Goal: Check status: Check status

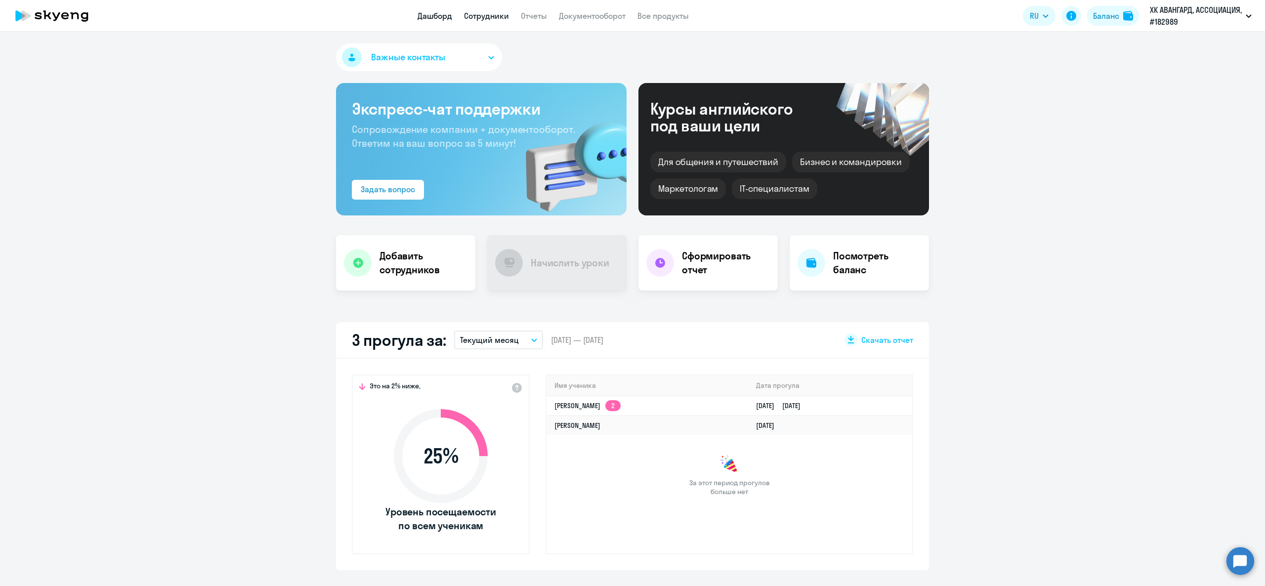
click at [499, 20] on link "Сотрудники" at bounding box center [486, 16] width 45 height 10
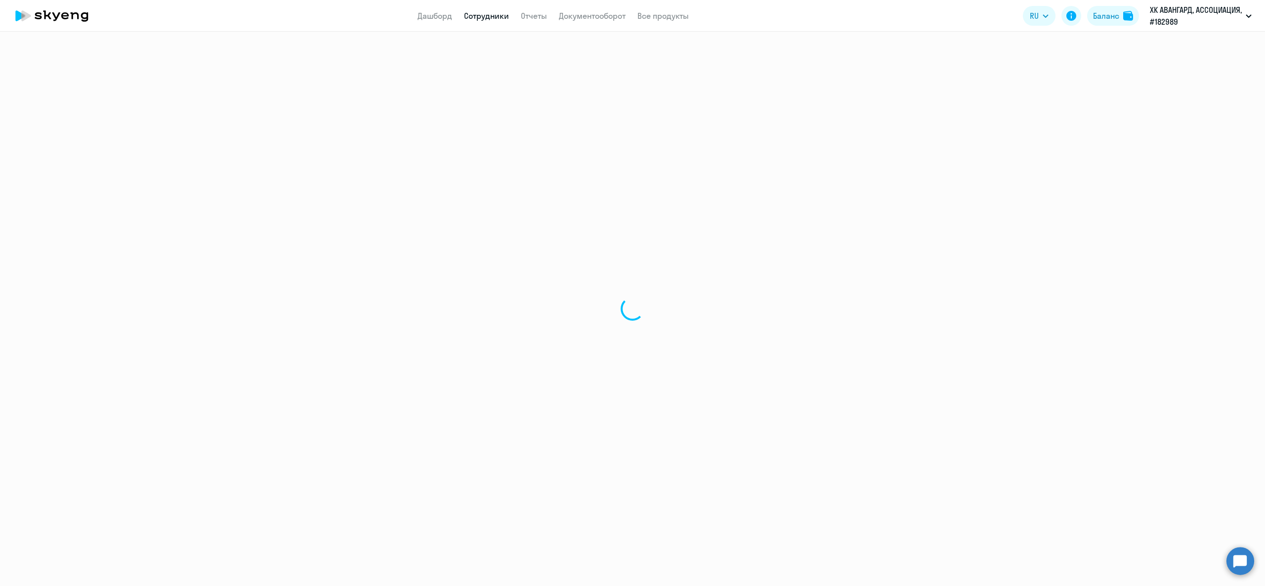
select select "30"
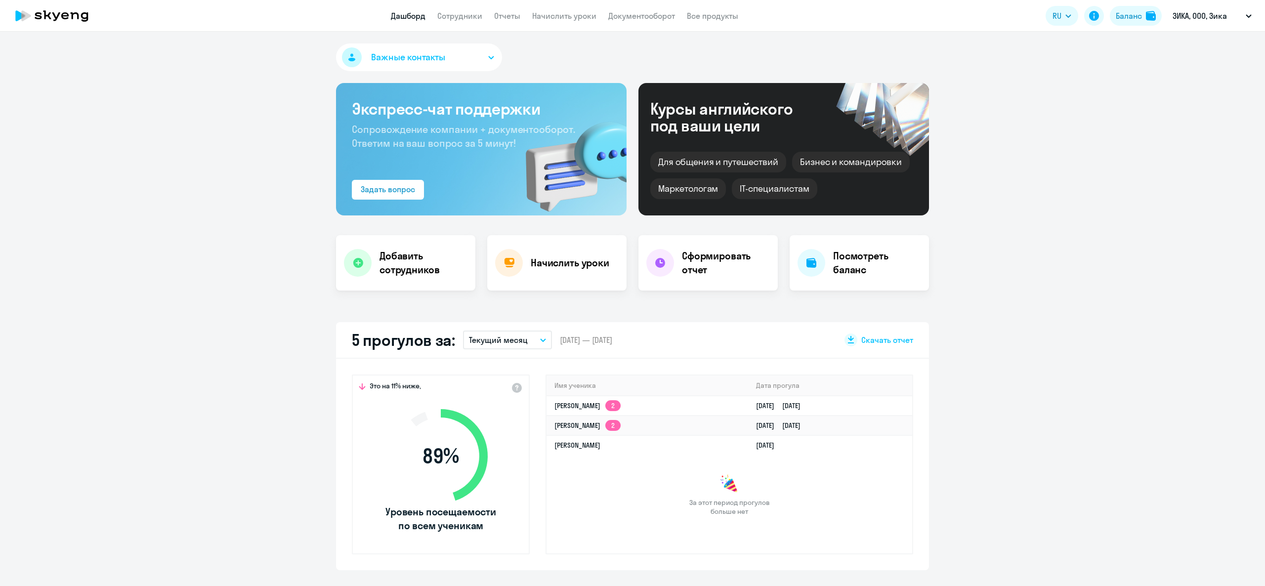
select select "30"
click at [451, 45] on button "Важные контакты" at bounding box center [419, 57] width 166 height 28
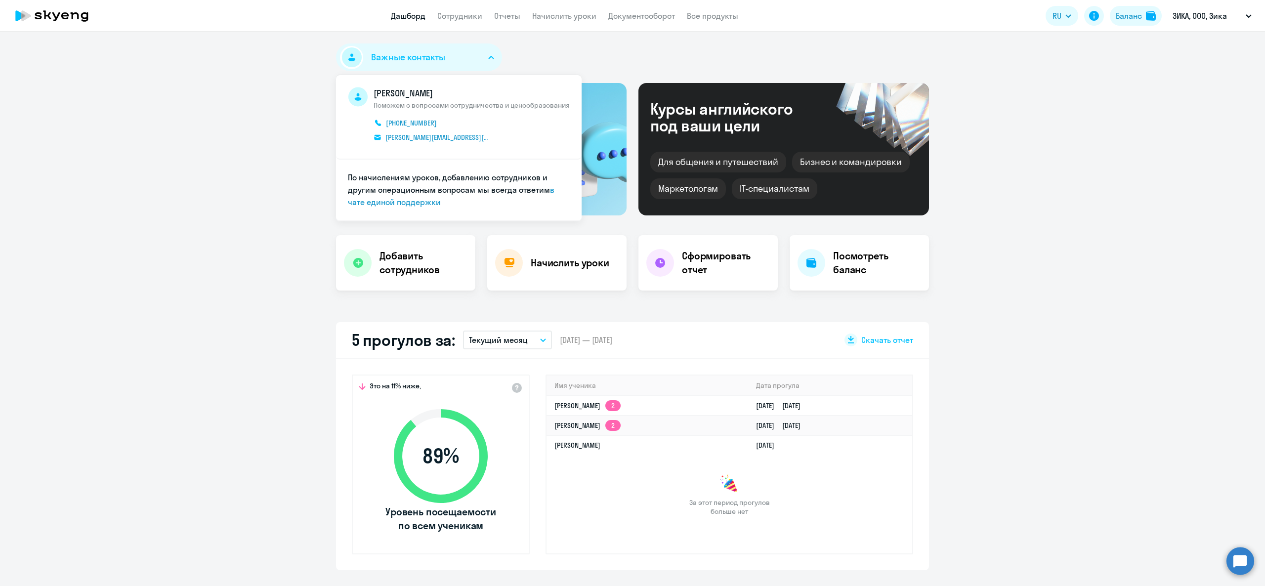
click at [451, 34] on div "Важные контакты [PERSON_NAME] Поможем с вопросами сотрудничества и ценообразова…" at bounding box center [632, 309] width 1265 height 555
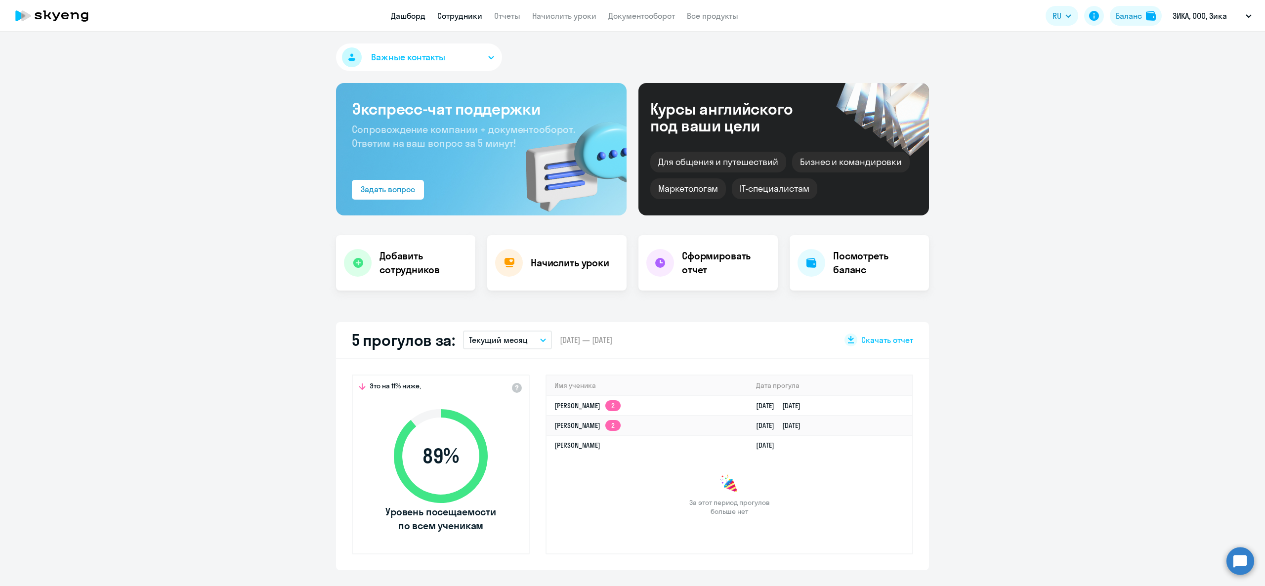
click at [465, 15] on link "Сотрудники" at bounding box center [459, 16] width 45 height 10
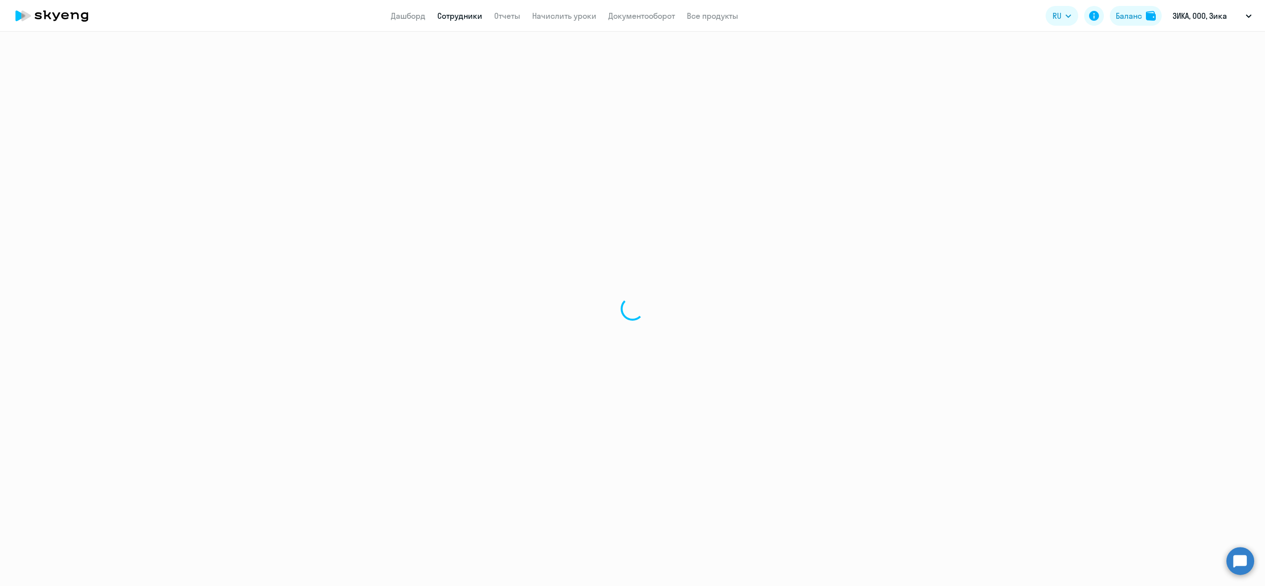
select select "30"
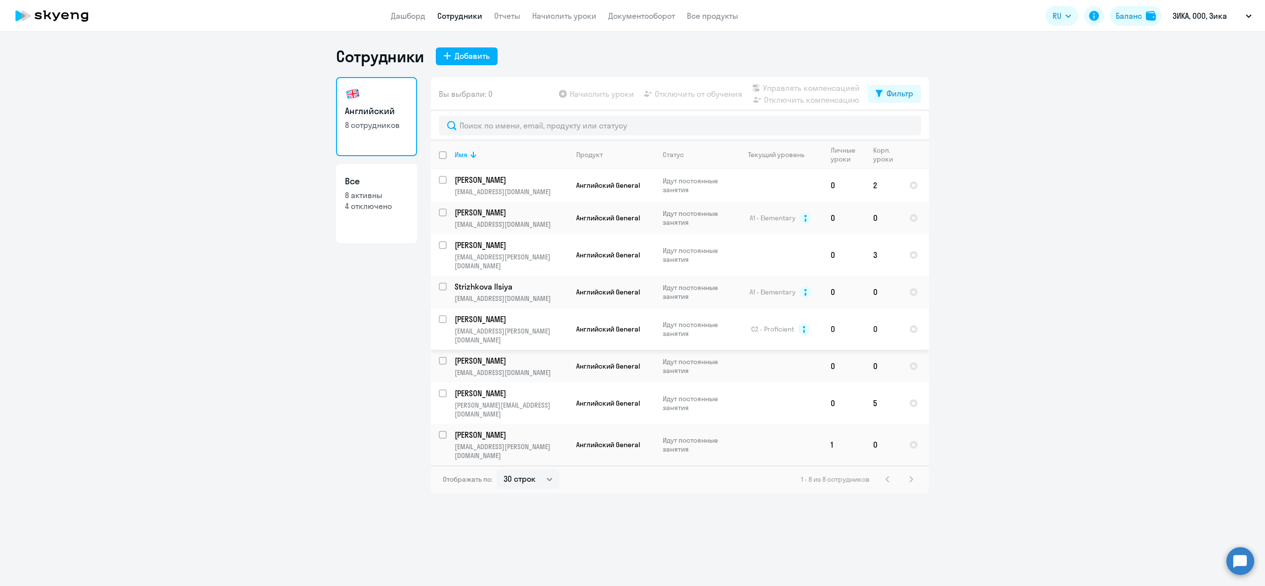
click at [495, 331] on td "[PERSON_NAME] [PERSON_NAME][EMAIL_ADDRESS][DOMAIN_NAME]" at bounding box center [508, 329] width 122 height 42
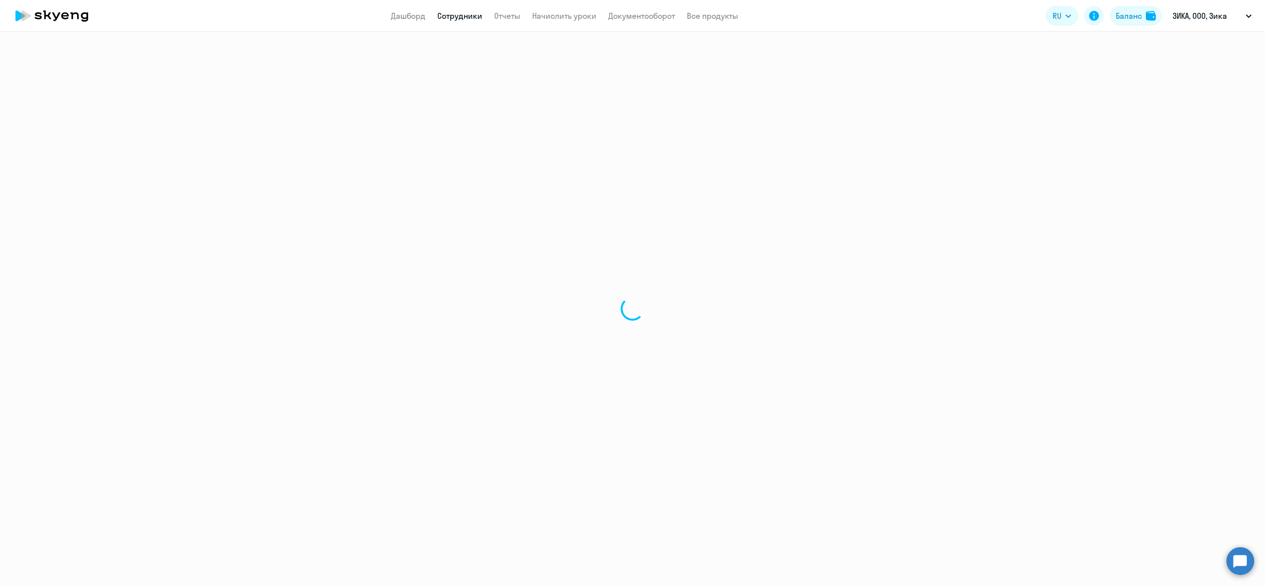
select select "english"
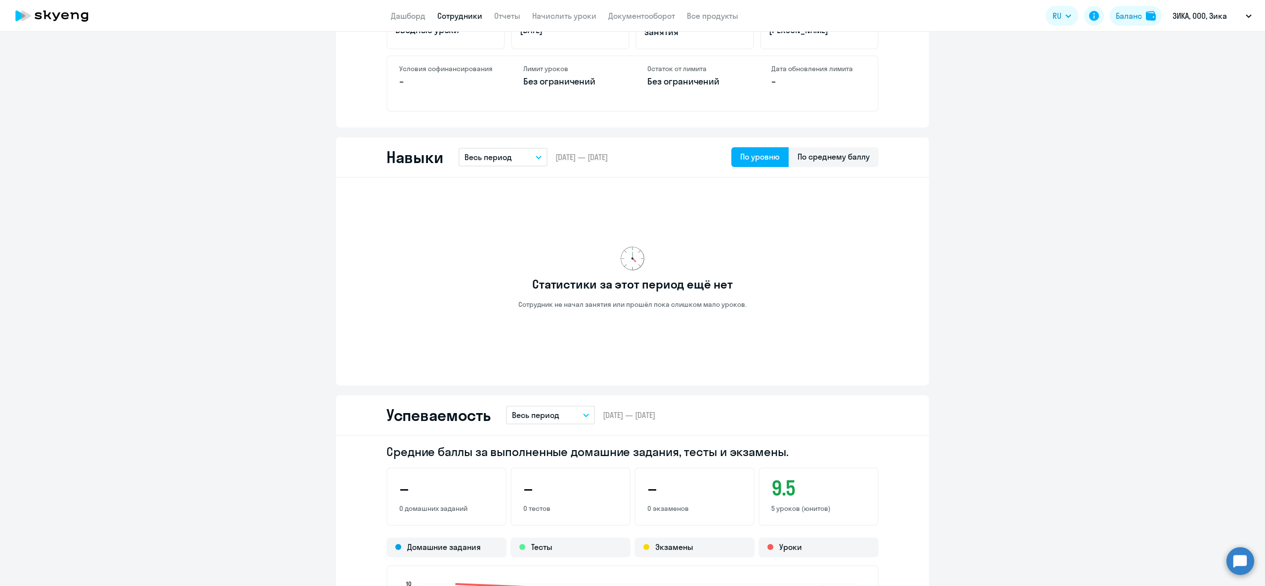
scroll to position [988, 0]
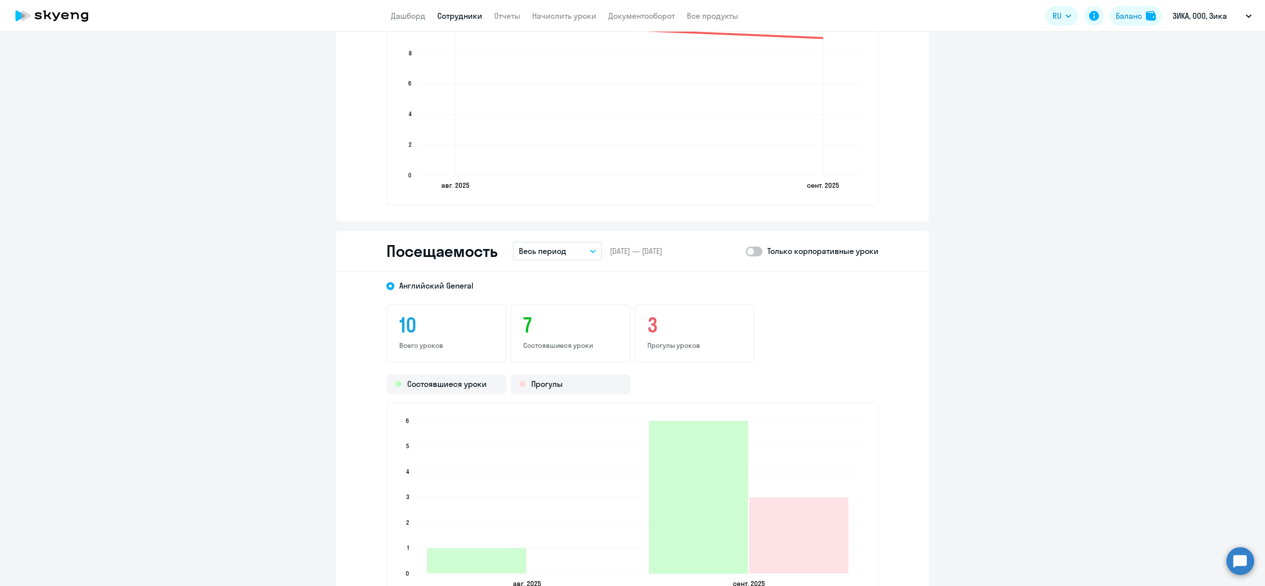
click at [758, 247] on div "Только корпоративные уроки" at bounding box center [812, 251] width 133 height 12
click at [757, 247] on div "Только корпоративные уроки" at bounding box center [812, 251] width 133 height 12
click at [751, 247] on span at bounding box center [754, 252] width 17 height 10
click at [746, 251] on input "checkbox" at bounding box center [745, 251] width 0 height 0
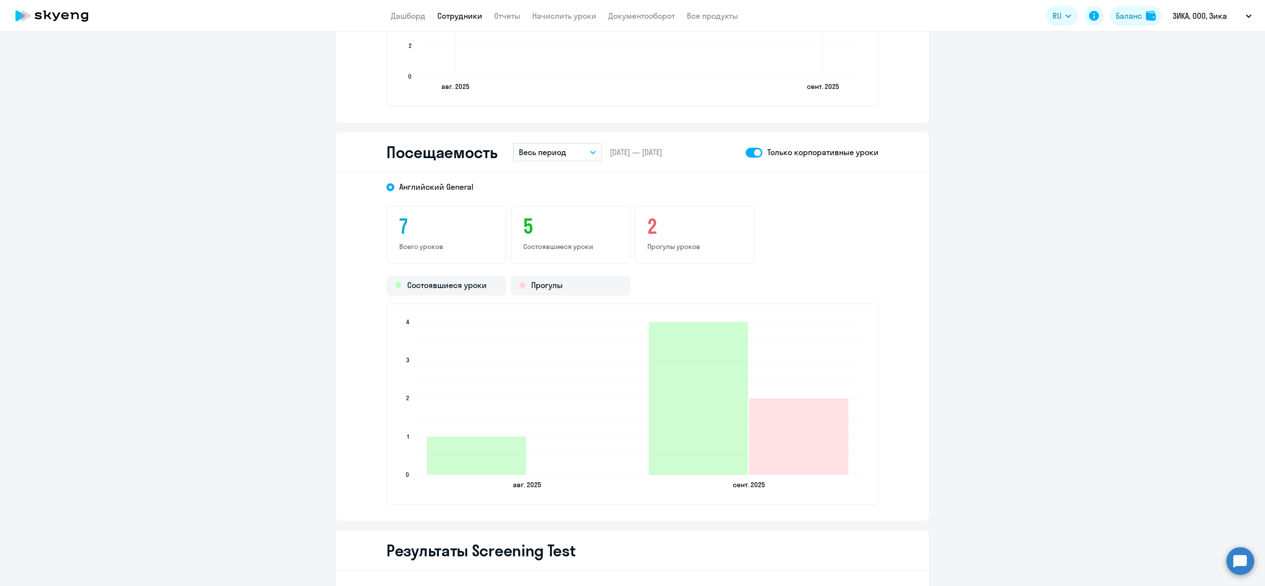
click at [534, 151] on p "Весь период" at bounding box center [542, 152] width 47 height 12
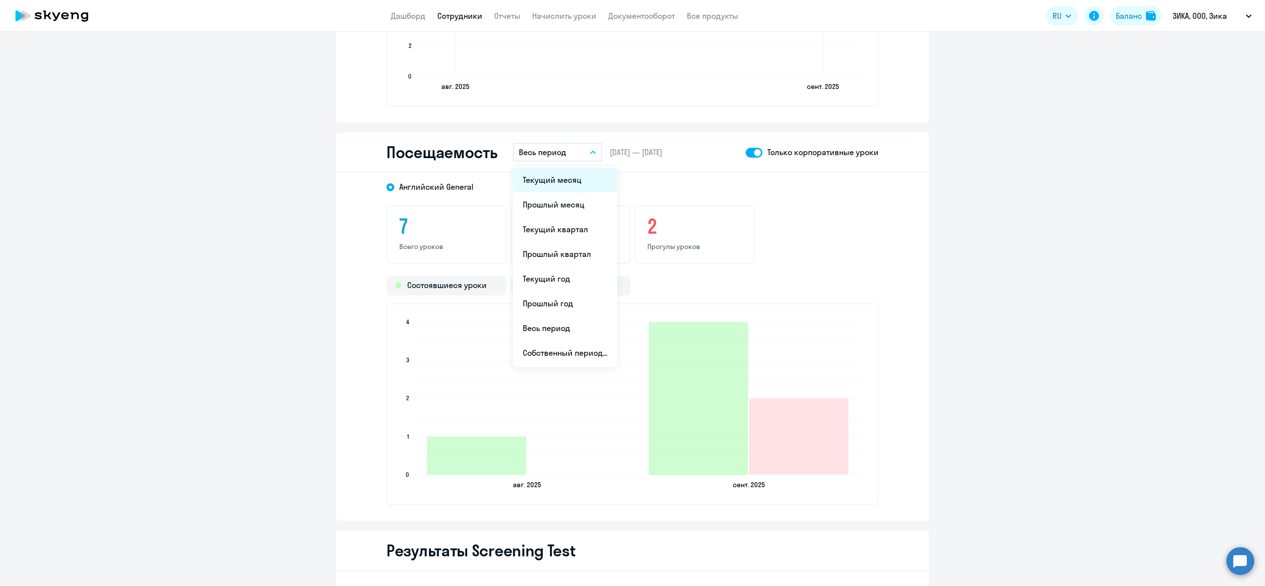
click at [571, 187] on li "Текущий месяц" at bounding box center [565, 180] width 104 height 25
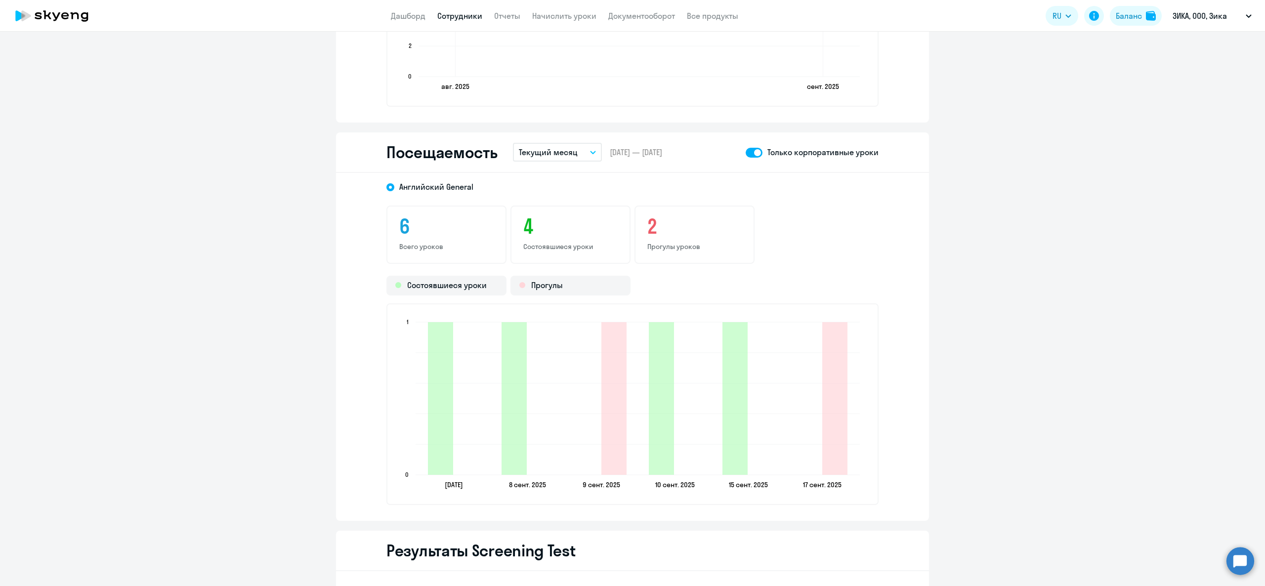
click at [750, 152] on span at bounding box center [754, 153] width 17 height 10
click at [746, 152] on input "checkbox" at bounding box center [745, 152] width 0 height 0
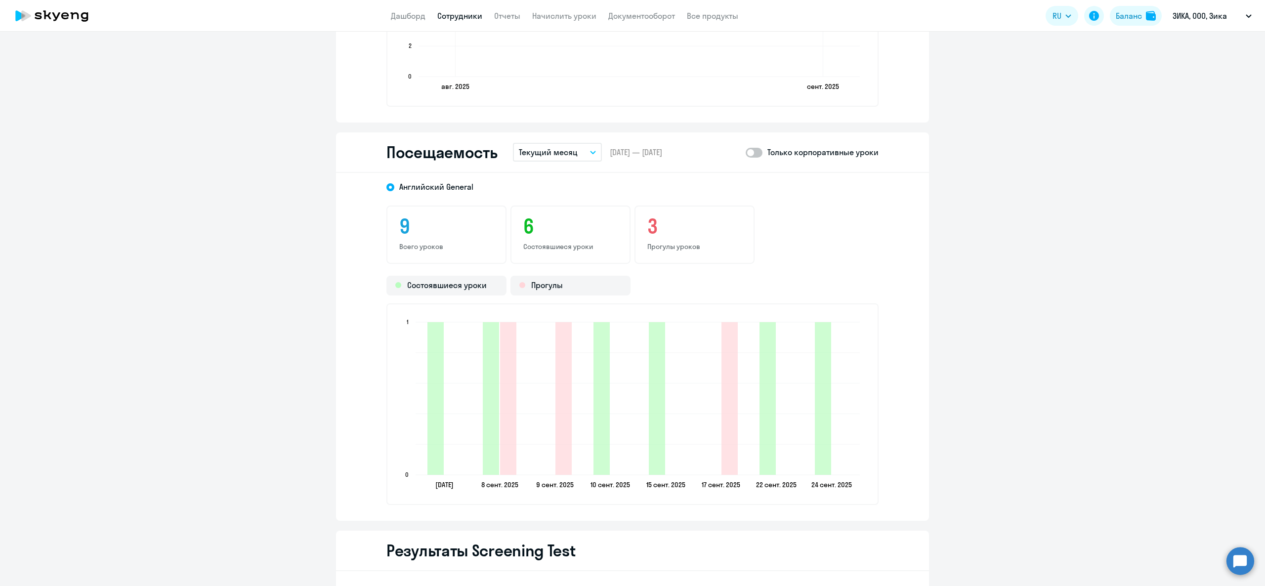
click at [752, 148] on span at bounding box center [754, 153] width 17 height 10
click at [746, 152] on input "checkbox" at bounding box center [745, 152] width 0 height 0
checkbox input "true"
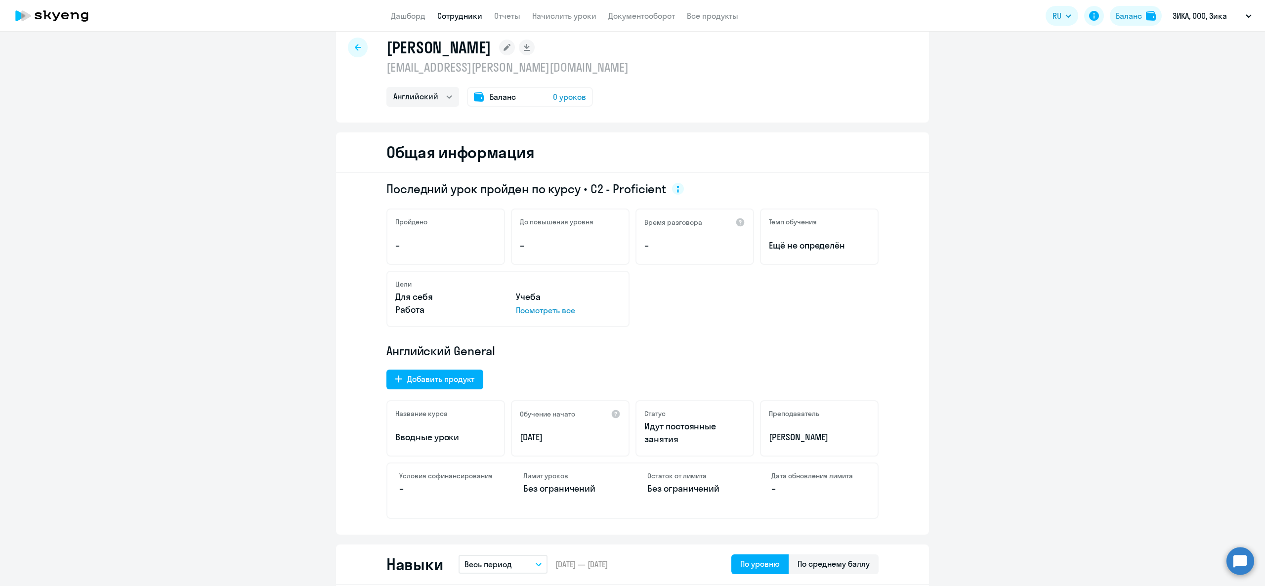
scroll to position [0, 0]
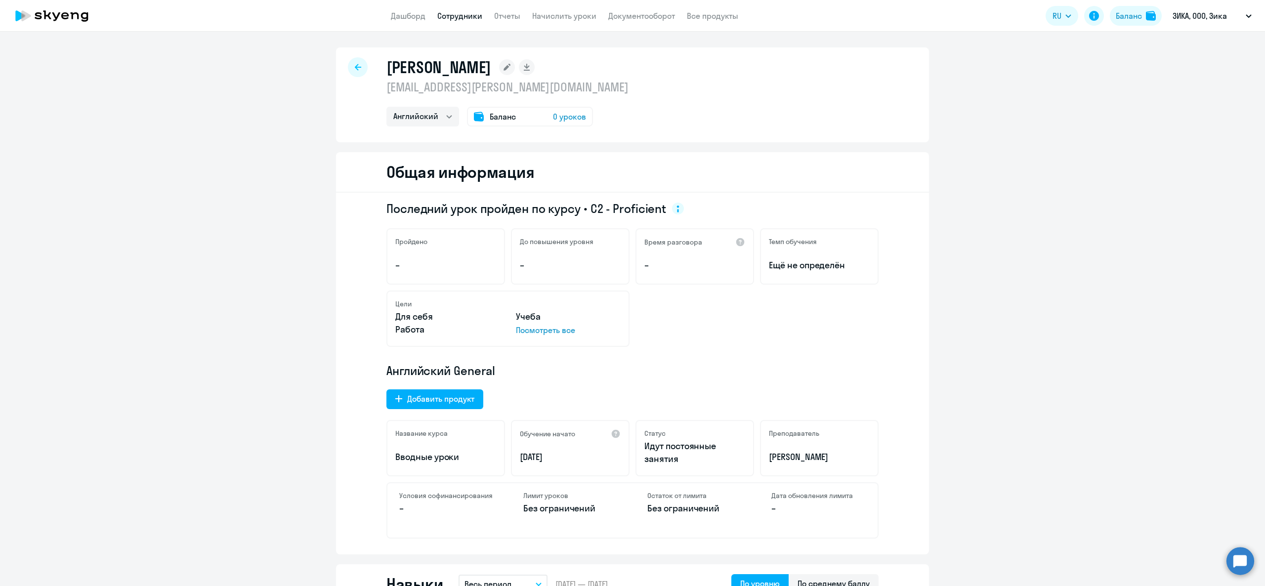
click at [463, 10] on app-menu-item-link "Сотрудники" at bounding box center [459, 16] width 45 height 12
click at [465, 15] on link "Сотрудники" at bounding box center [459, 16] width 45 height 10
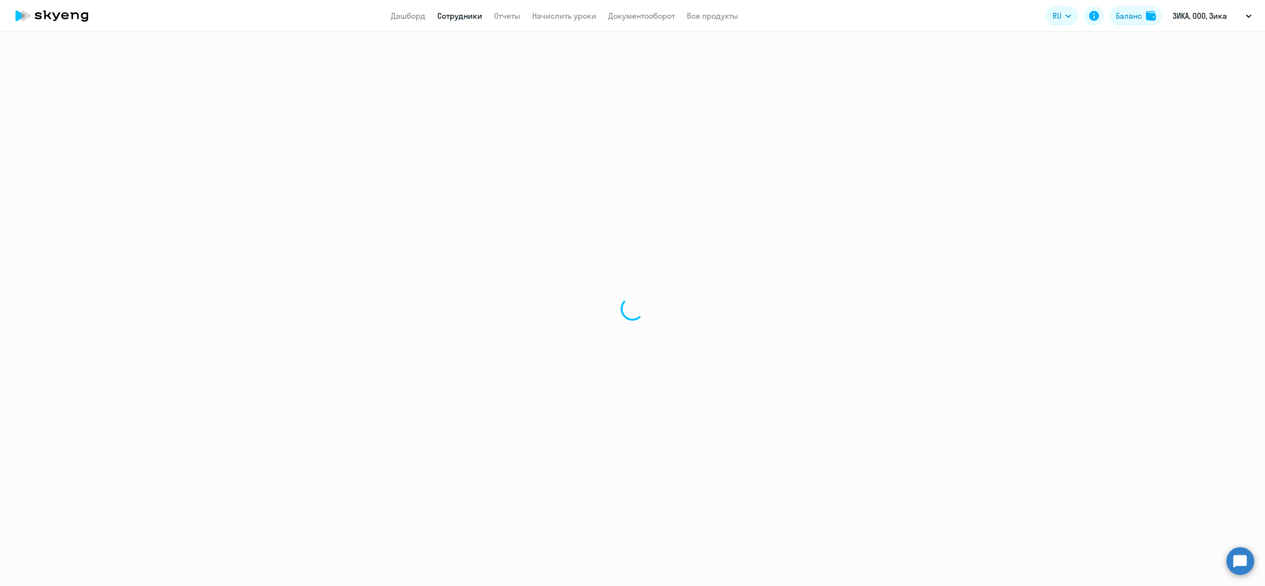
select select "30"
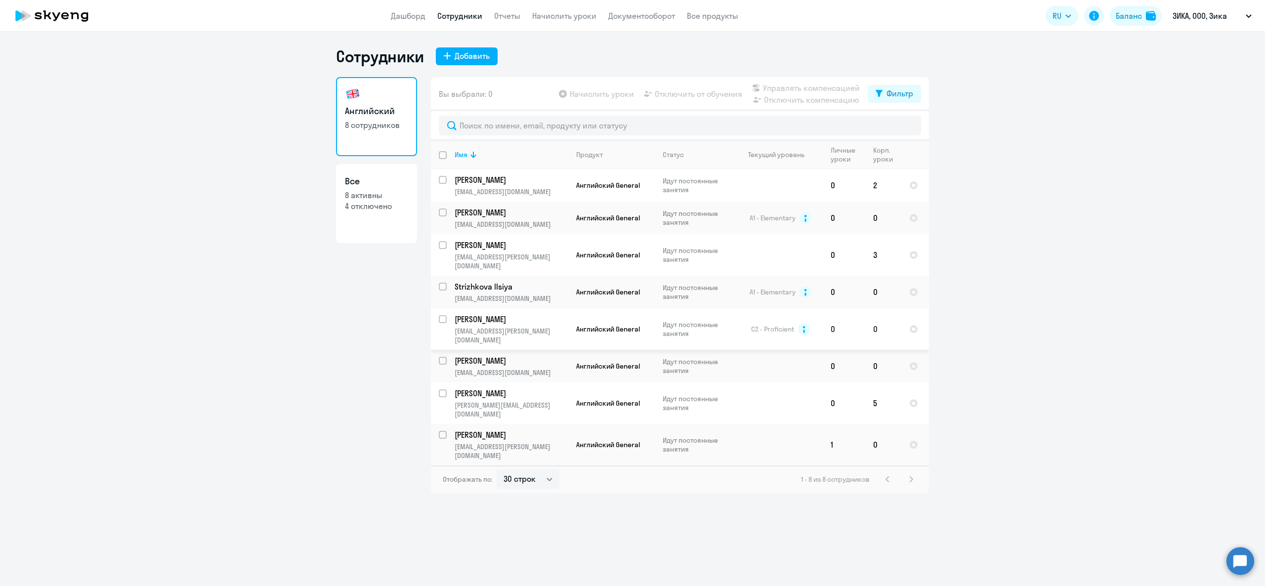
click at [501, 316] on p "[PERSON_NAME]" at bounding box center [511, 319] width 112 height 11
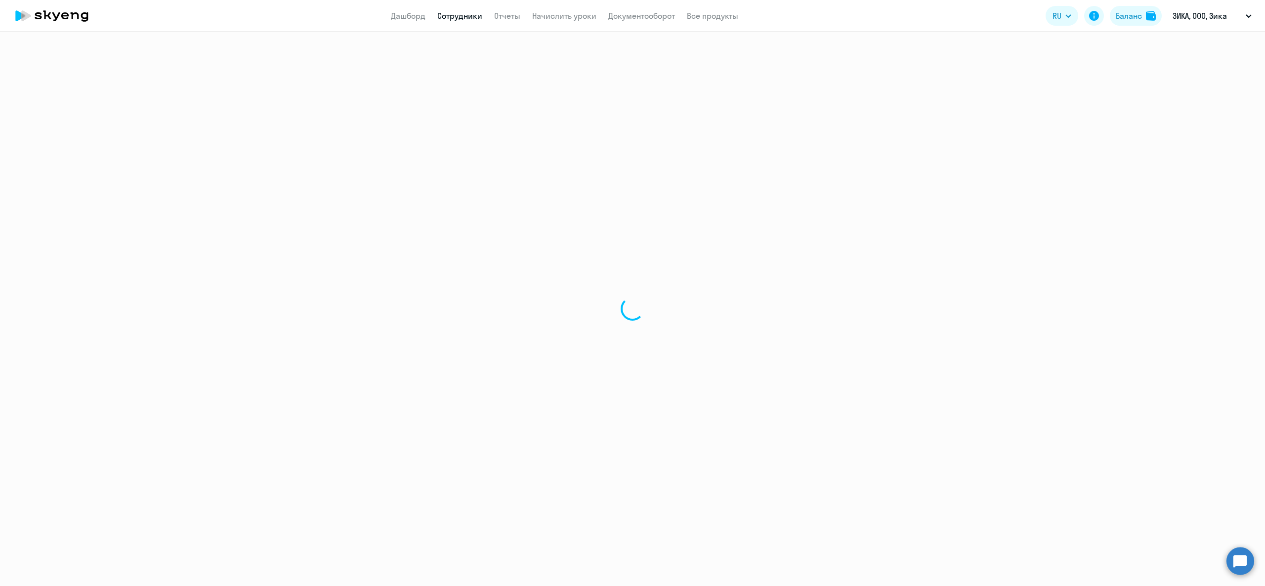
select select "english"
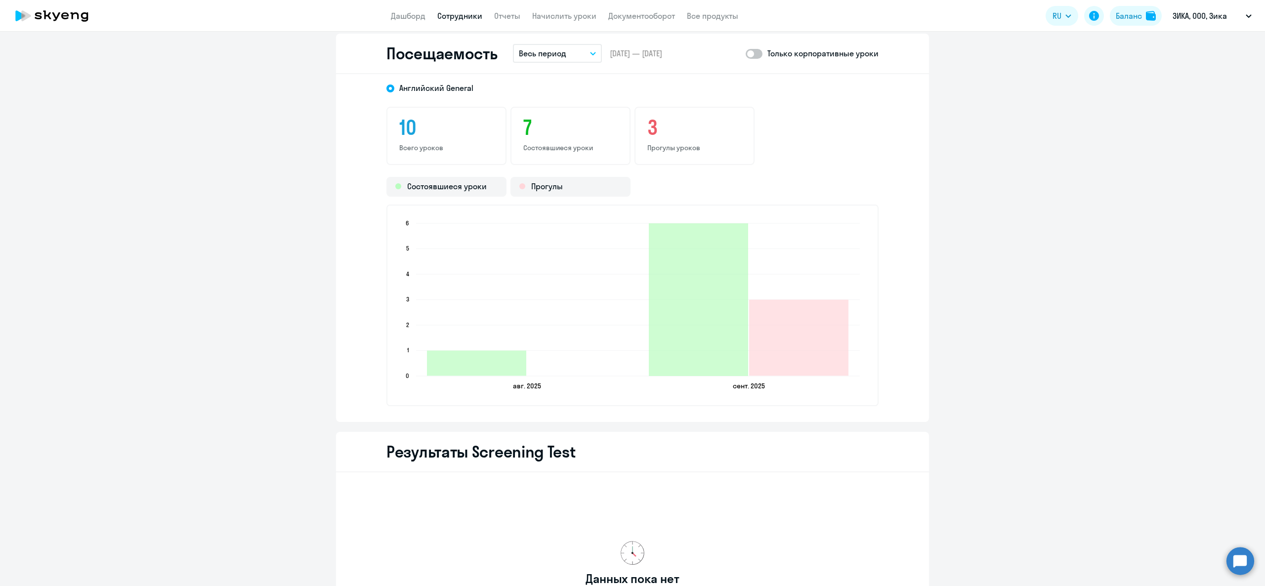
scroll to position [1087, 0]
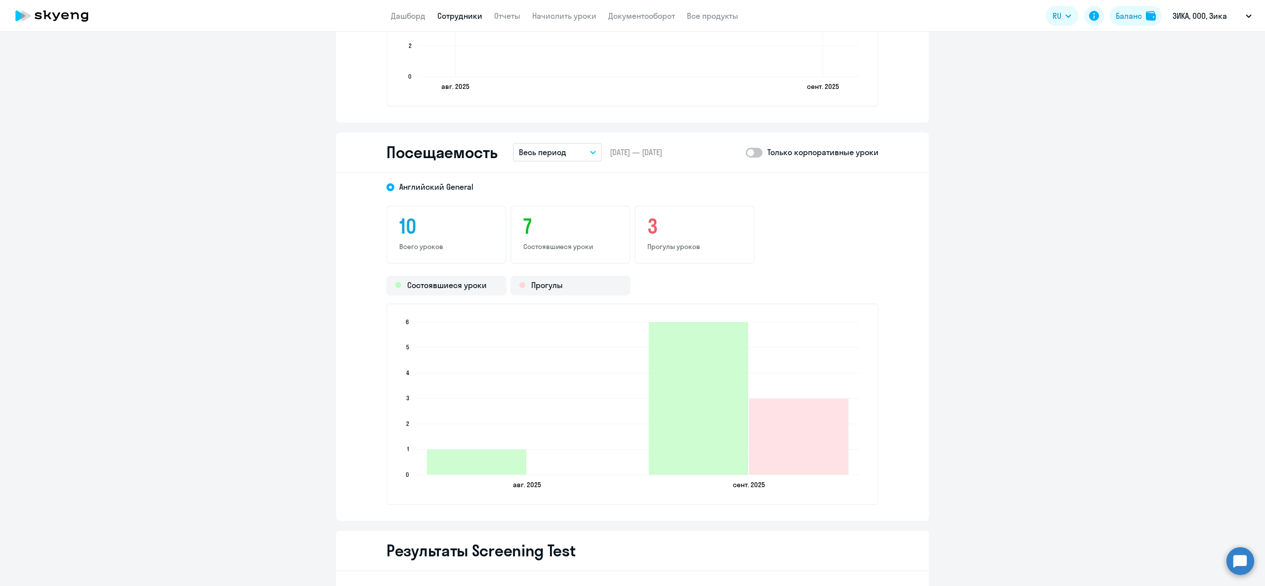
click at [554, 147] on p "Весь период" at bounding box center [542, 152] width 47 height 12
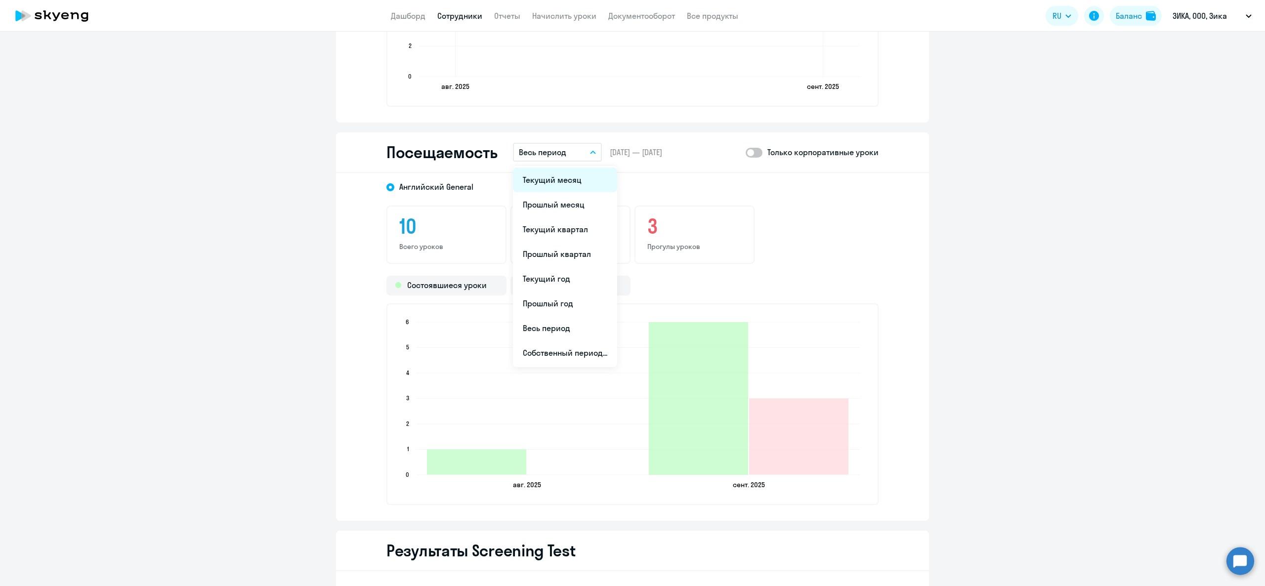
click at [549, 178] on li "Текущий месяц" at bounding box center [565, 180] width 104 height 25
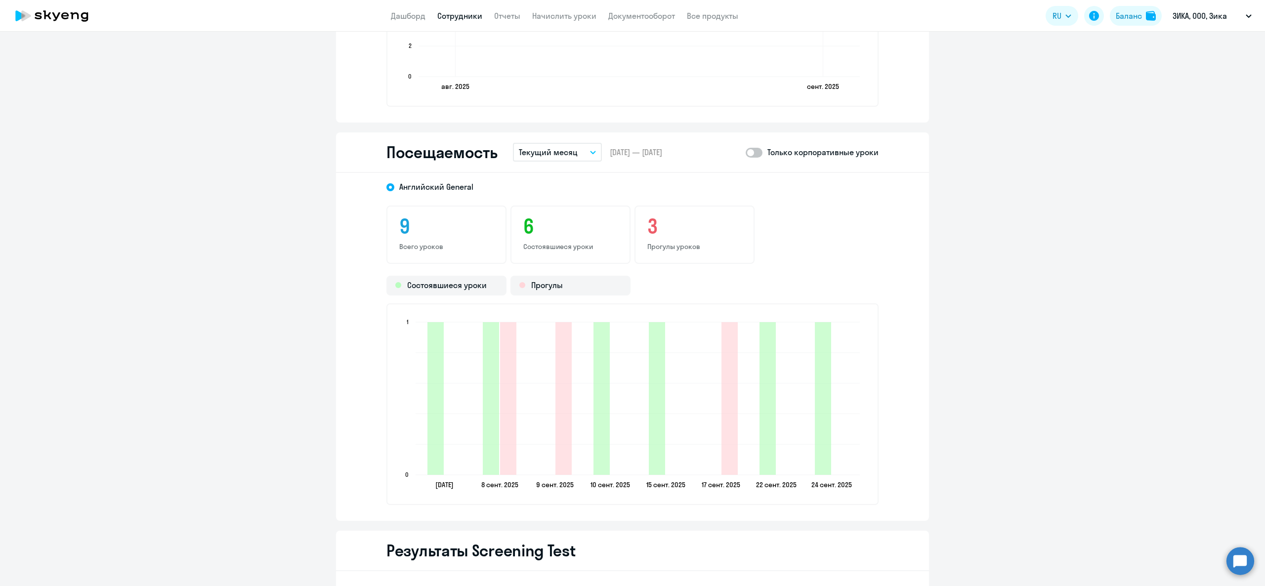
click at [750, 152] on span at bounding box center [754, 153] width 17 height 10
click at [746, 152] on input "checkbox" at bounding box center [745, 152] width 0 height 0
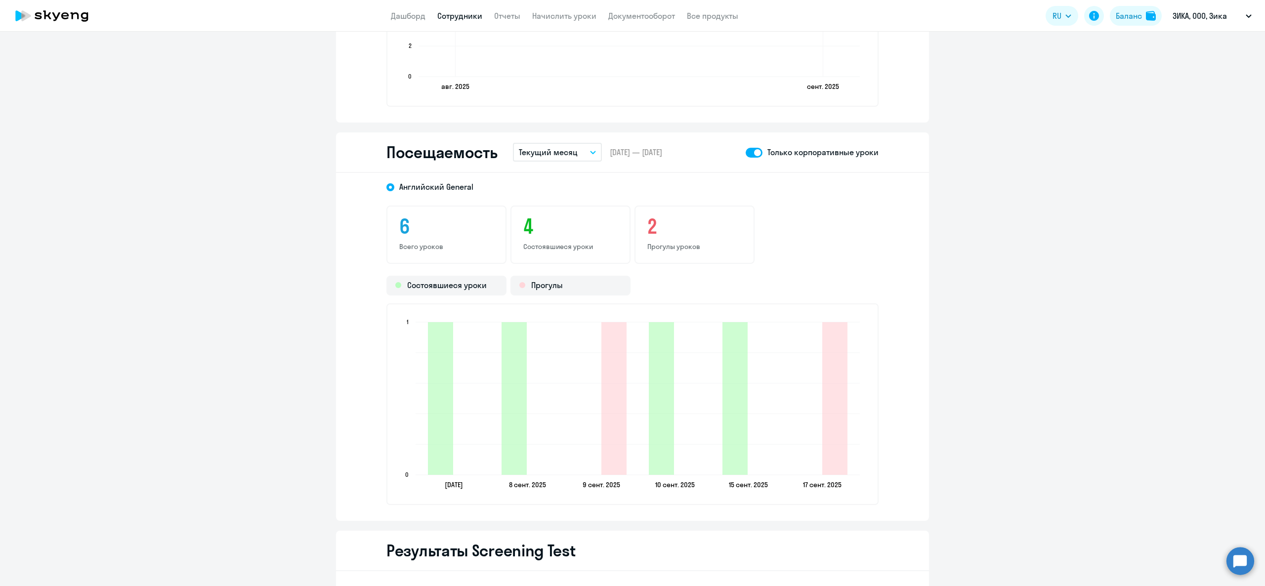
click at [751, 152] on span at bounding box center [754, 153] width 17 height 10
click at [746, 152] on input "checkbox" at bounding box center [745, 152] width 0 height 0
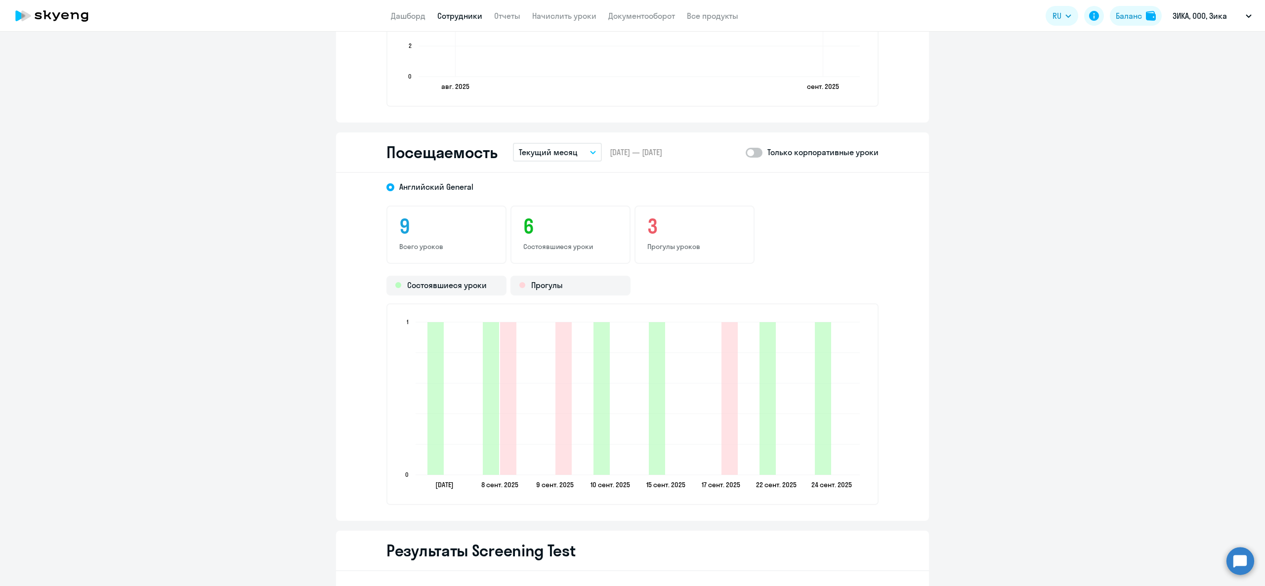
click at [758, 156] on div "Только корпоративные уроки" at bounding box center [812, 152] width 133 height 12
click at [753, 148] on span at bounding box center [754, 153] width 17 height 10
click at [746, 152] on input "checkbox" at bounding box center [745, 152] width 0 height 0
checkbox input "true"
